Goal: Check status

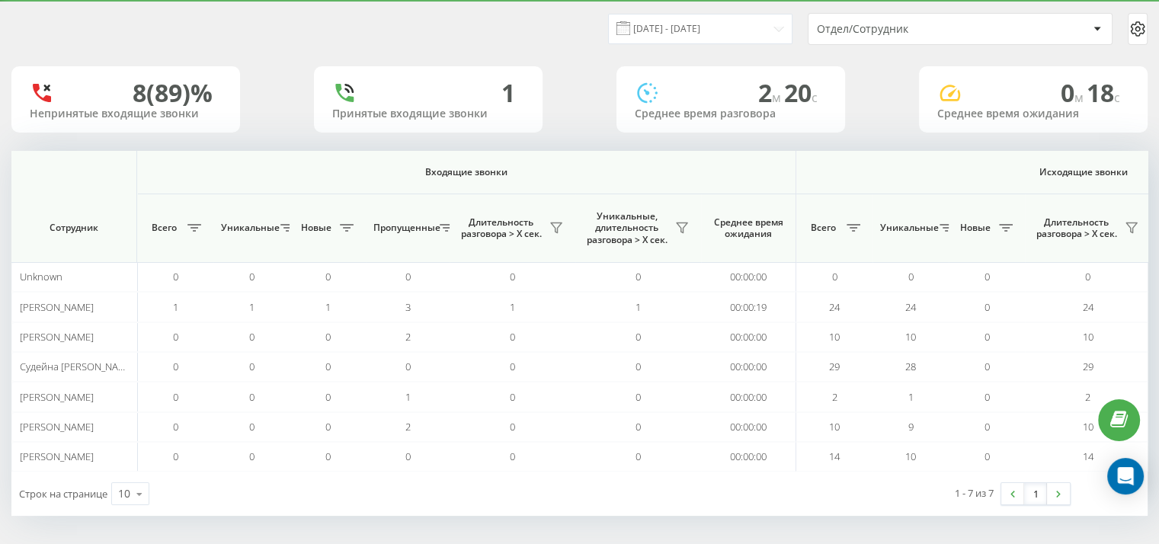
scroll to position [0, 990]
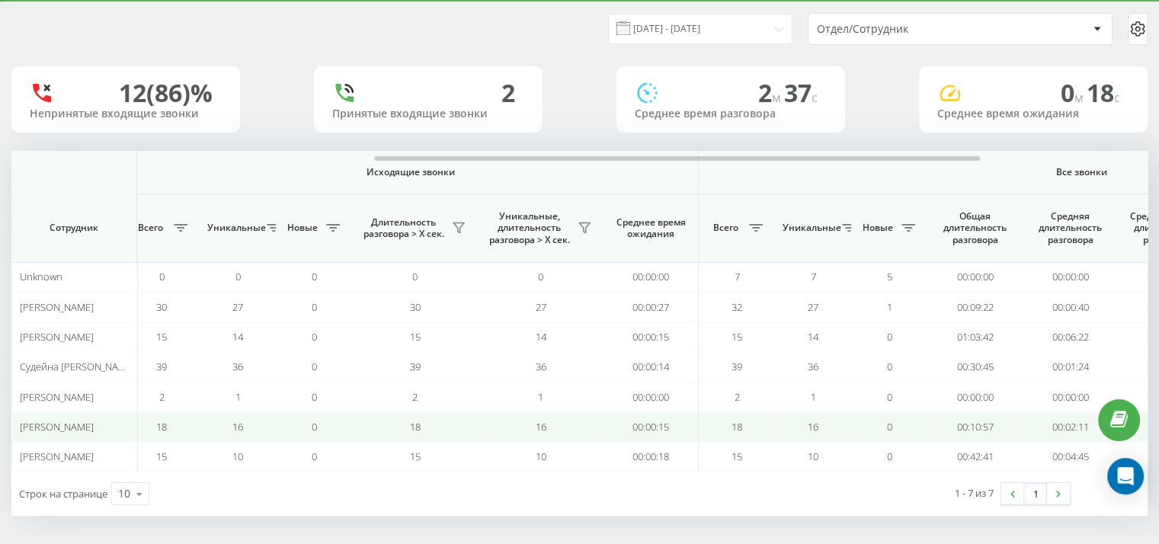
scroll to position [0, 990]
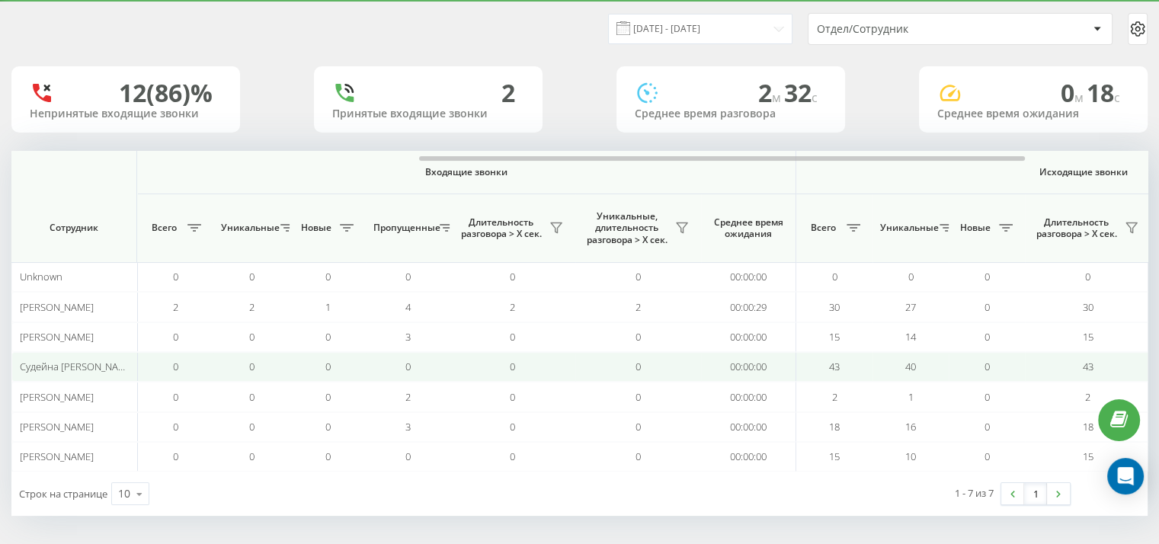
scroll to position [0, 990]
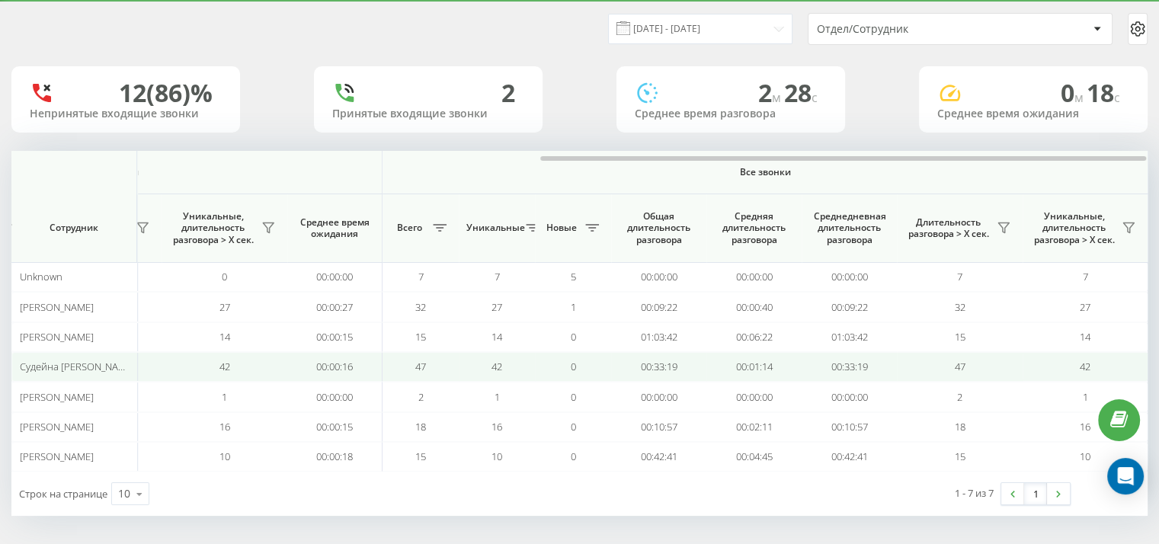
scroll to position [0, 990]
